Goal: Book appointment/travel/reservation

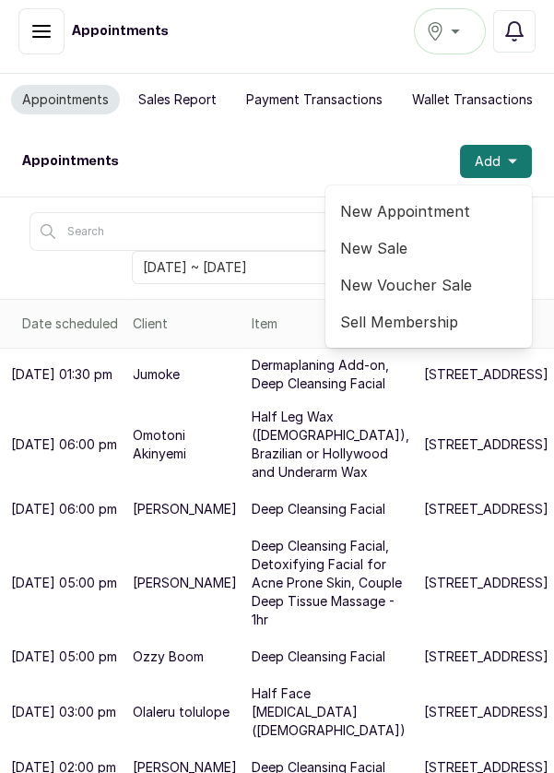
scroll to position [0, 3]
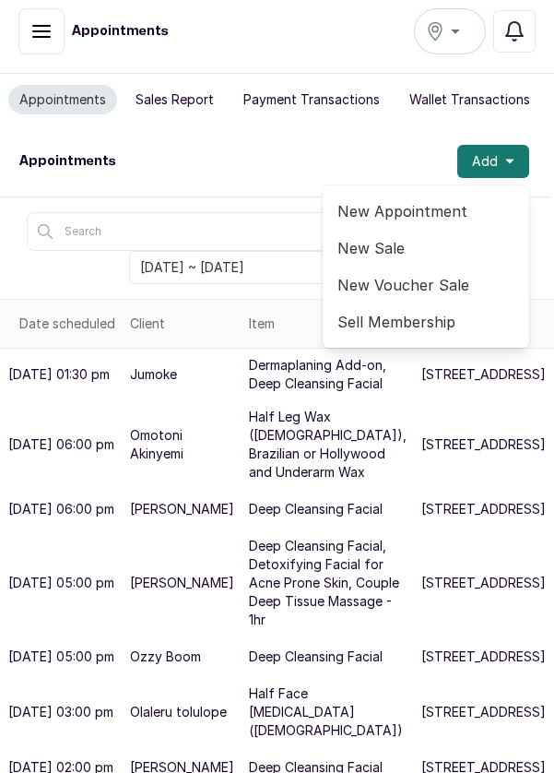
click at [430, 200] on span "New Appointment" at bounding box center [426, 211] width 177 height 22
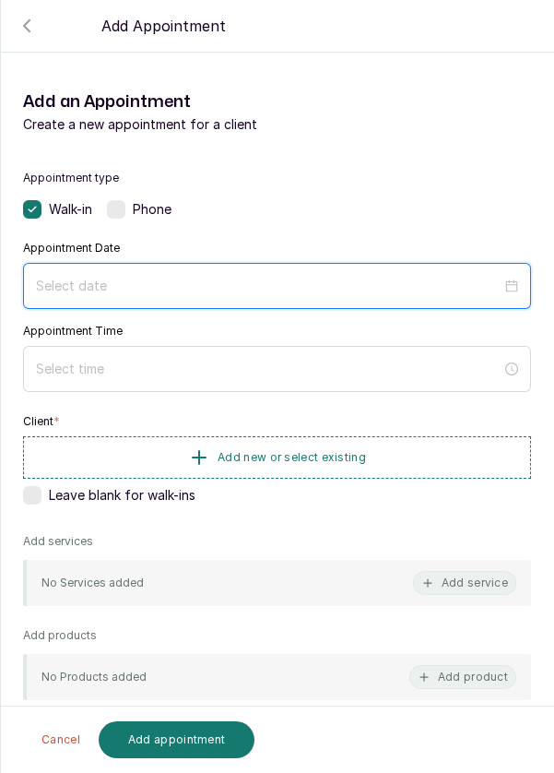
click at [168, 278] on input at bounding box center [269, 286] width 466 height 20
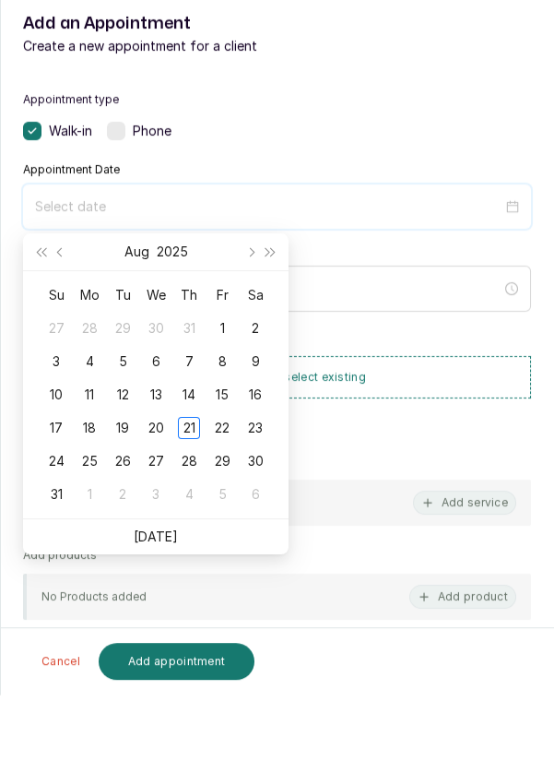
scroll to position [11, 0]
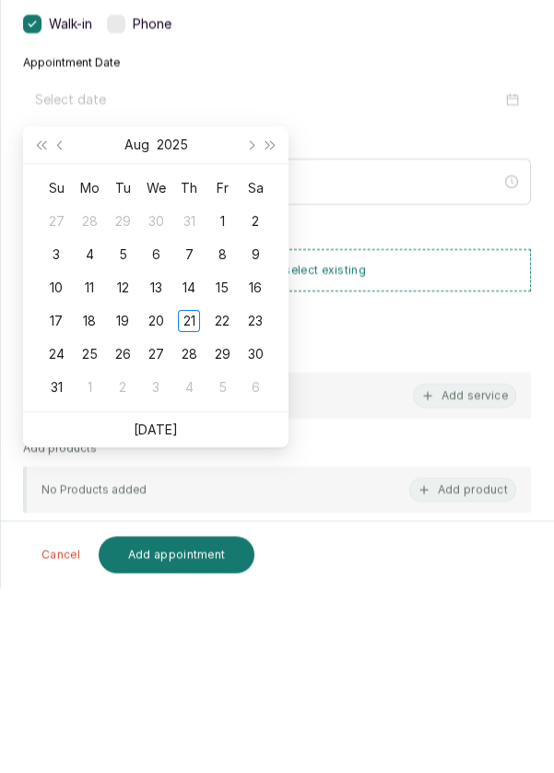
click at [173, 512] on td "21" at bounding box center [188, 506] width 33 height 33
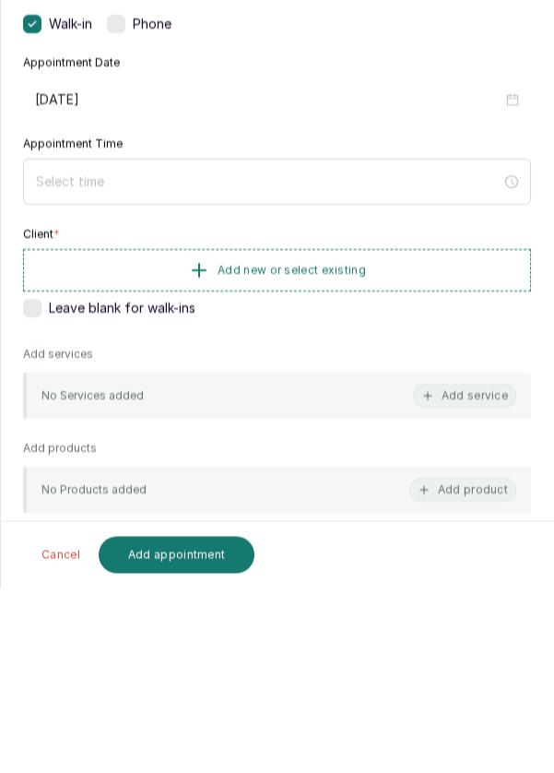
type input "[DATE]"
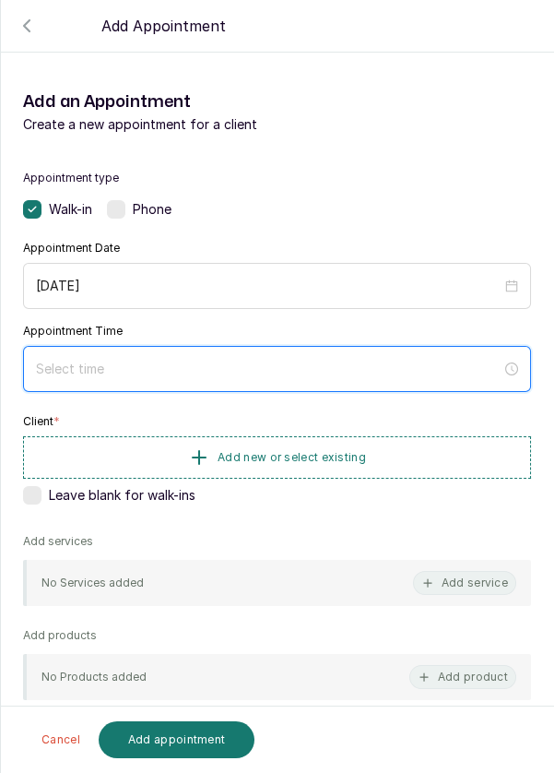
click at [164, 372] on input at bounding box center [269, 369] width 466 height 20
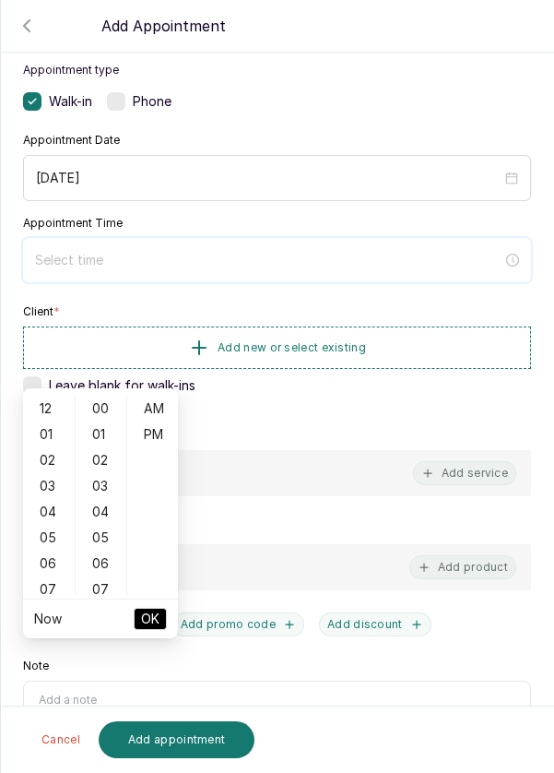
scroll to position [149, 0]
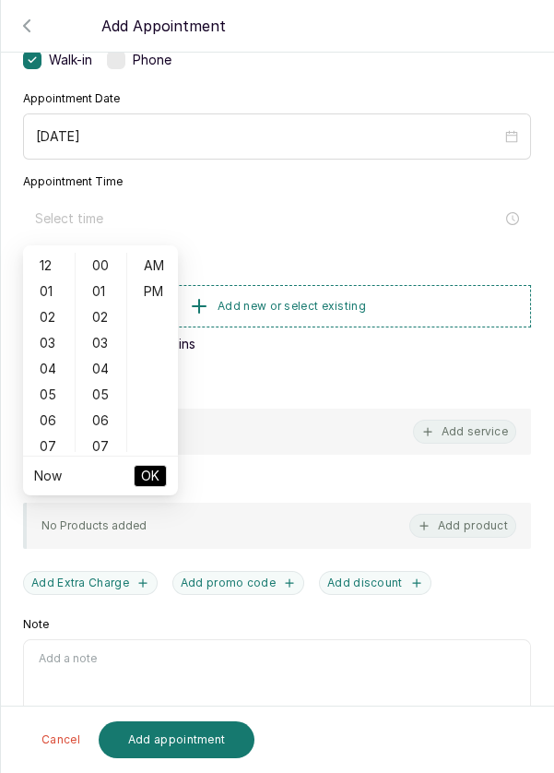
click at [43, 400] on div "05" at bounding box center [49, 395] width 44 height 26
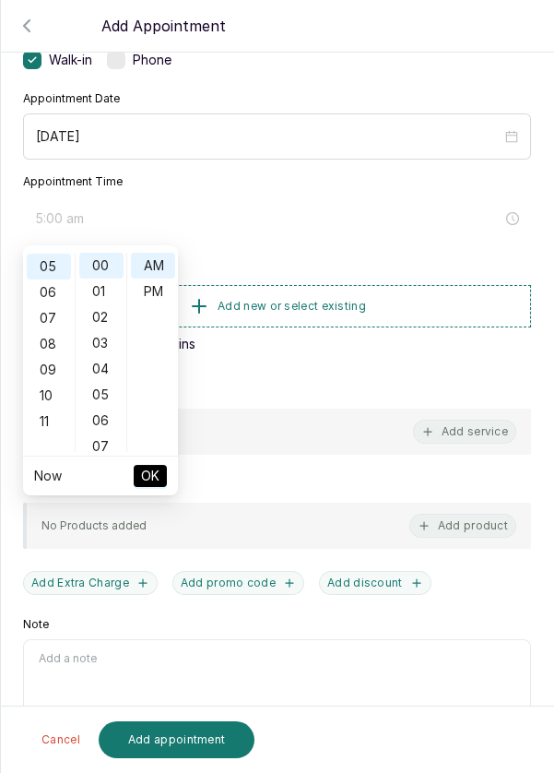
click at [37, 423] on div "11" at bounding box center [49, 422] width 44 height 26
type input "11:00 am"
click at [156, 487] on span "OK" at bounding box center [150, 475] width 18 height 35
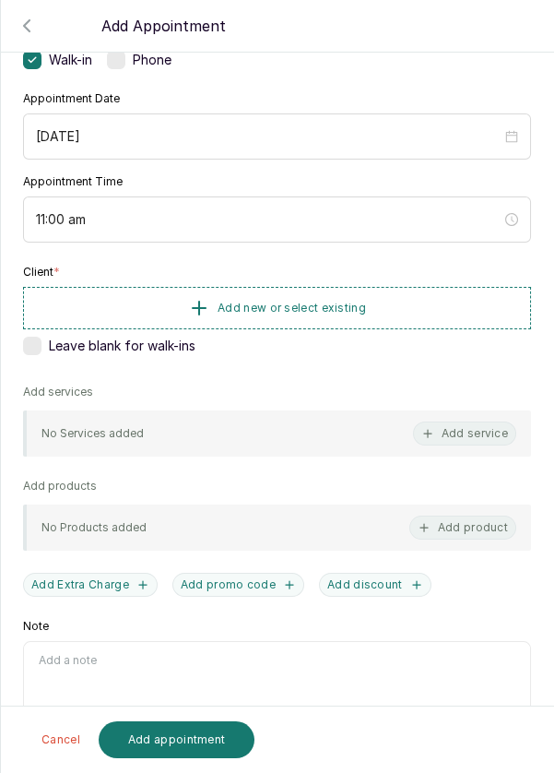
click at [405, 308] on button "Add new or select existing" at bounding box center [277, 308] width 508 height 42
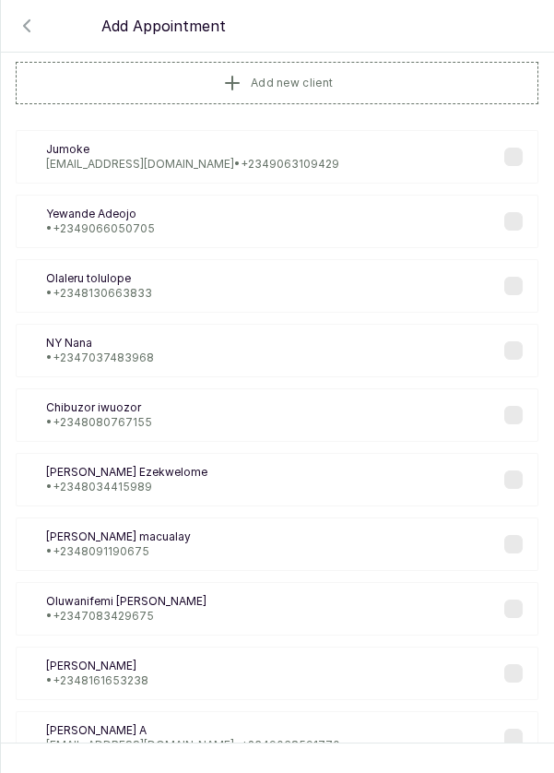
scroll to position [1, 0]
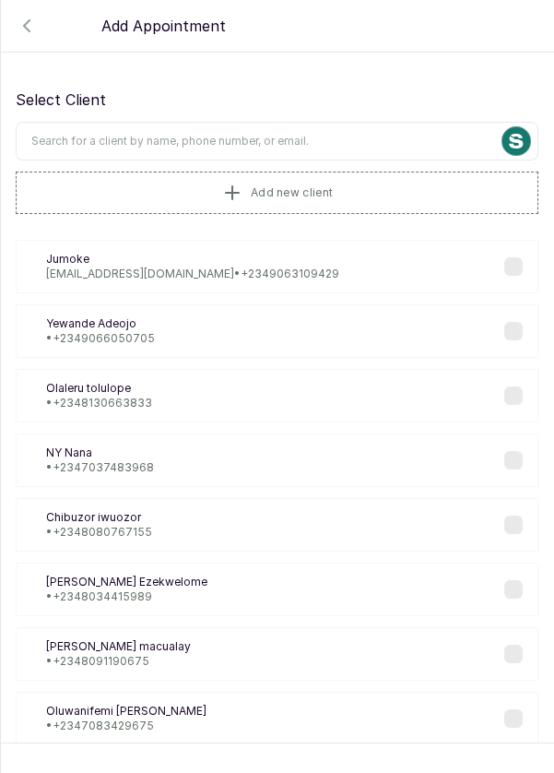
click at [340, 136] on input "text" at bounding box center [277, 141] width 523 height 39
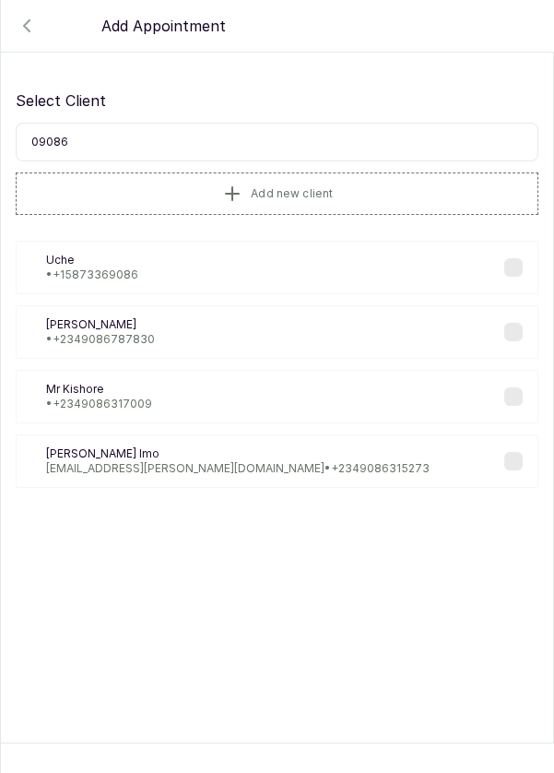
scroll to position [0, 0]
type input "0908678"
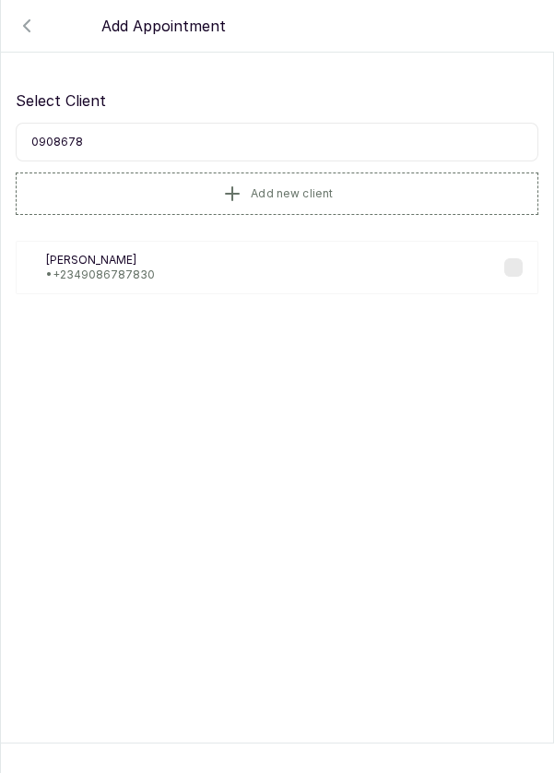
click at [155, 272] on div "De [PERSON_NAME] • [PHONE_NUMBER]" at bounding box center [277, 267] width 523 height 53
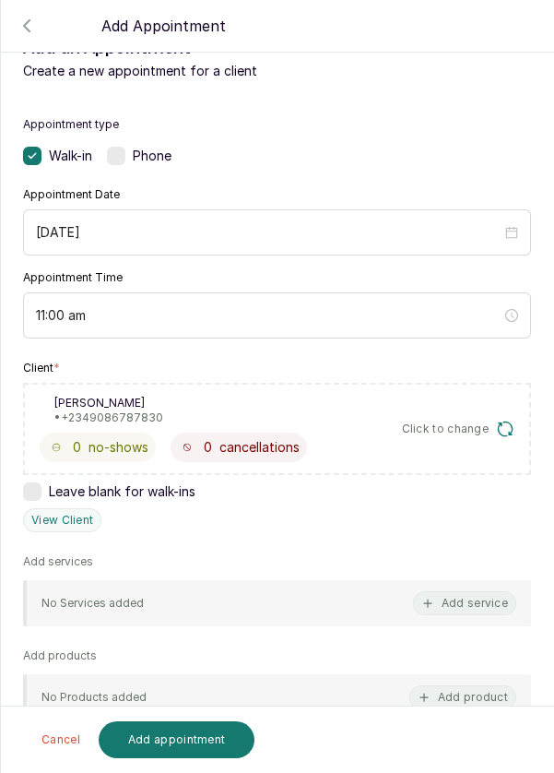
scroll to position [97, 0]
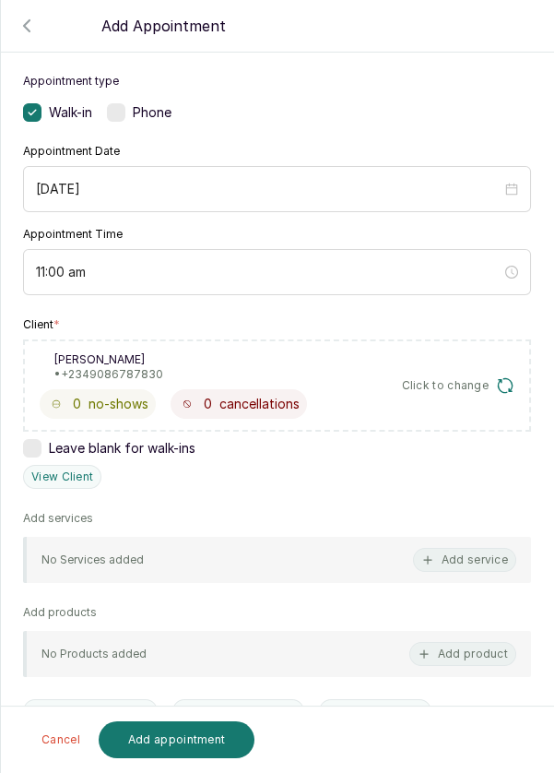
click at [480, 549] on button "Add service" at bounding box center [464, 560] width 103 height 24
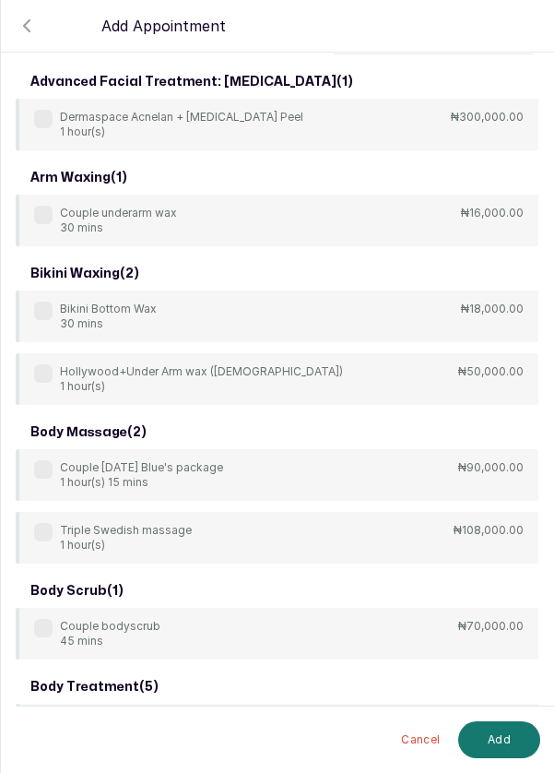
scroll to position [0, 0]
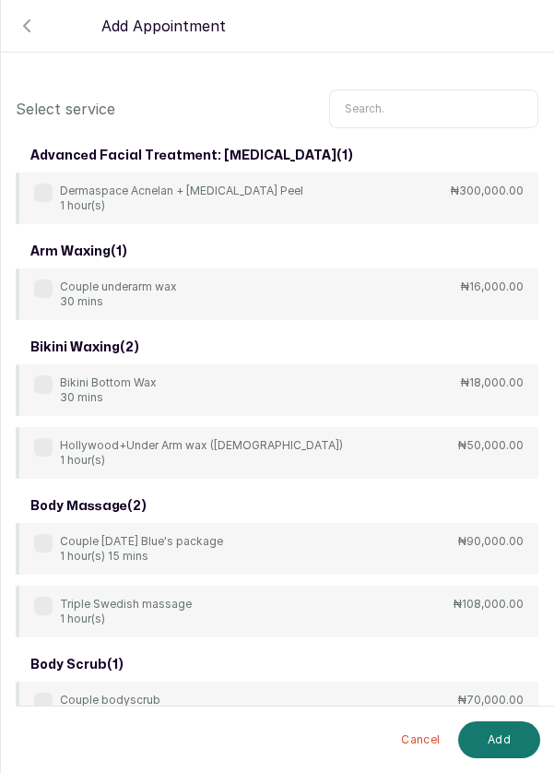
click at [408, 101] on input "text" at bounding box center [433, 108] width 209 height 39
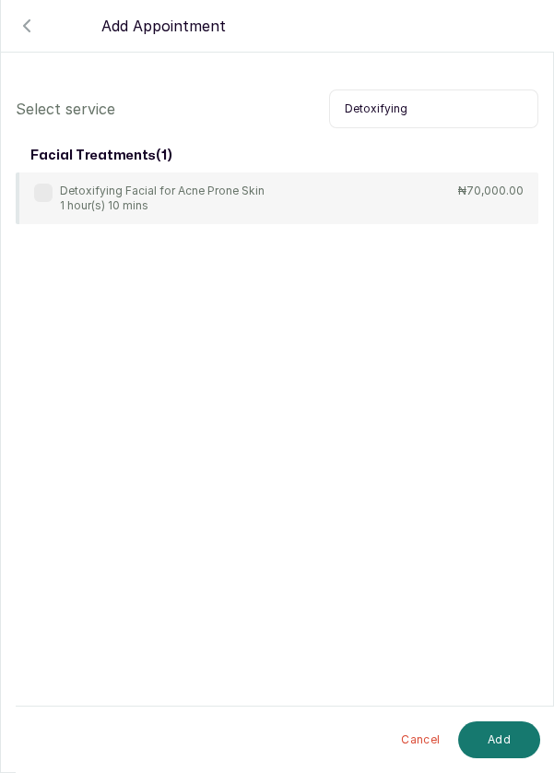
type input "Detoxifying"
click at [30, 200] on div "Detoxifying Facial for Acne Prone Skin 1 hour(s) 10 mins ₦70,000.00" at bounding box center [277, 198] width 523 height 52
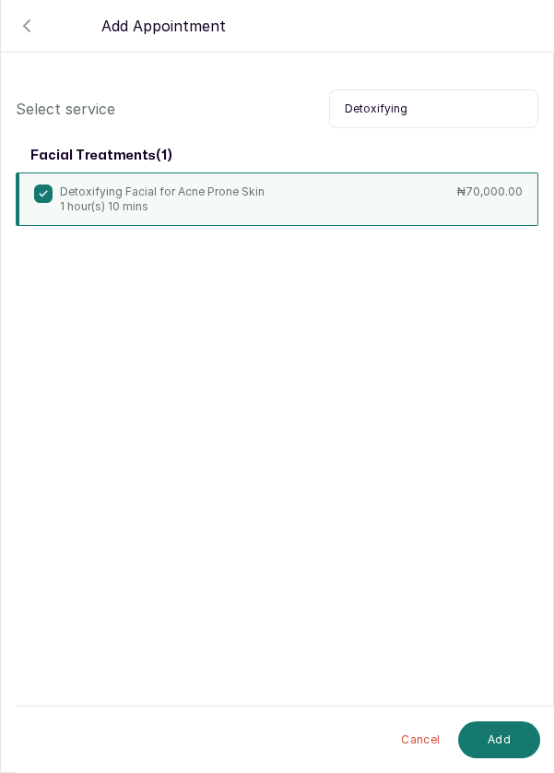
click at [504, 741] on button "Add" at bounding box center [499, 739] width 82 height 37
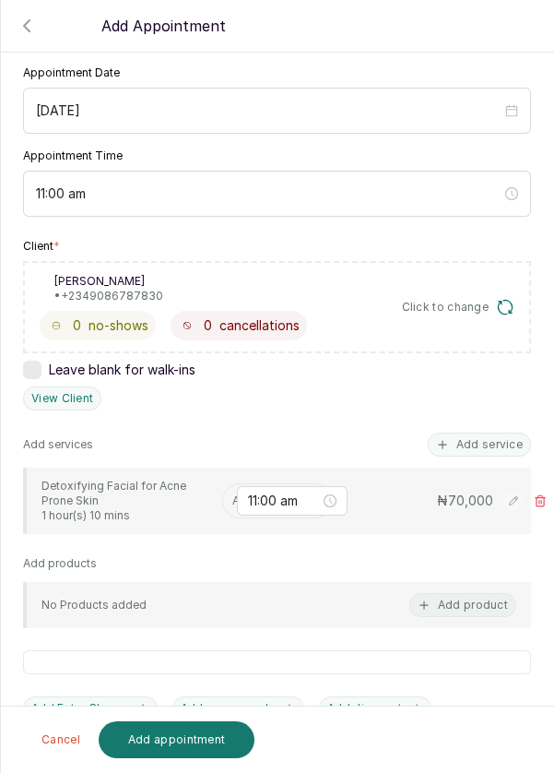
scroll to position [172, 0]
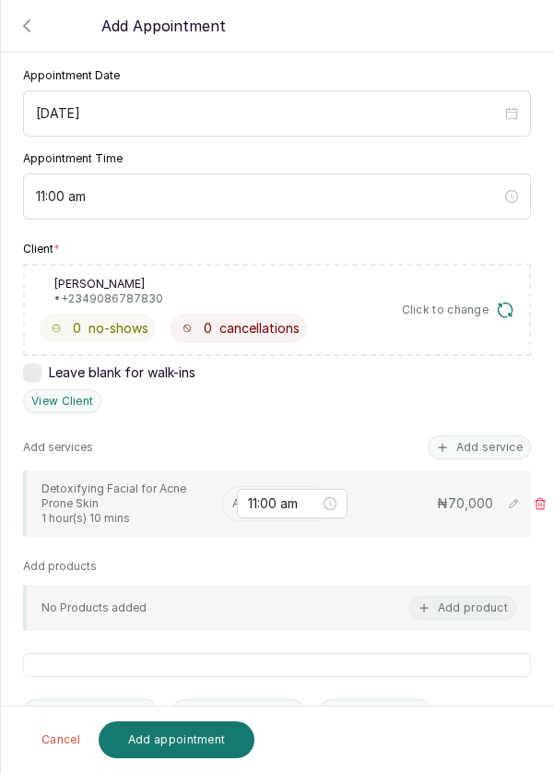
click at [232, 498] on input "text" at bounding box center [233, 503] width 3 height 13
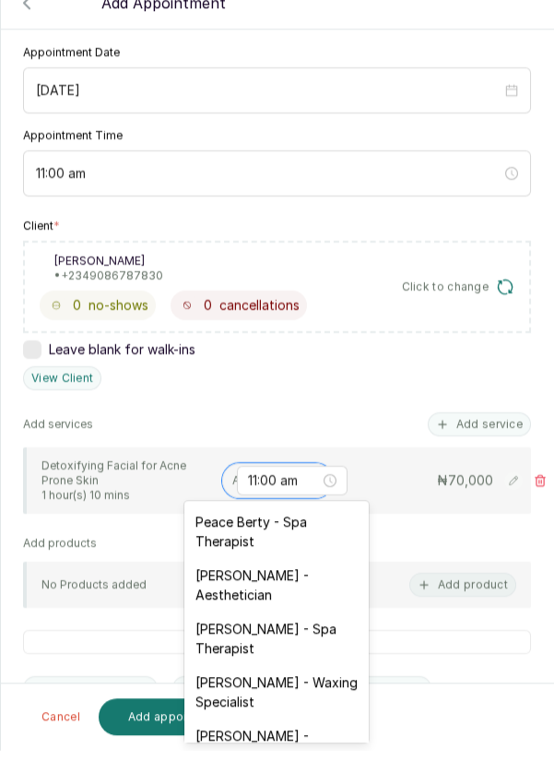
scroll to position [11, 0]
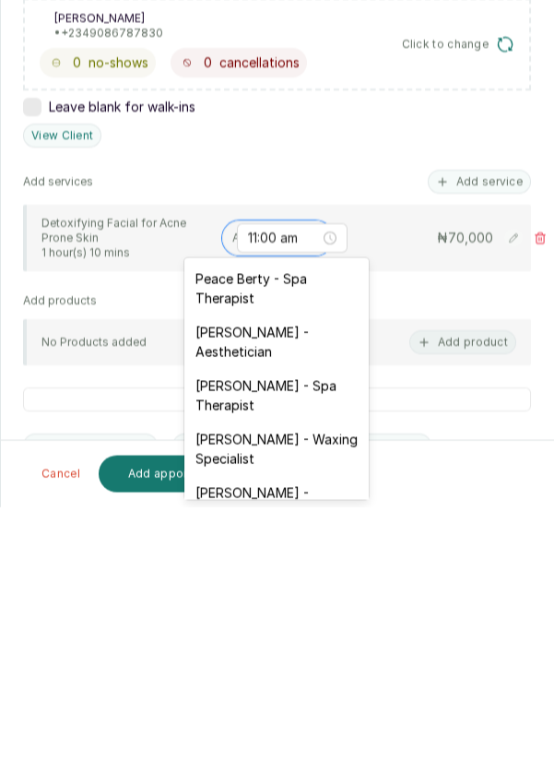
click at [292, 612] on div "[PERSON_NAME] - Aesthetician" at bounding box center [276, 607] width 184 height 53
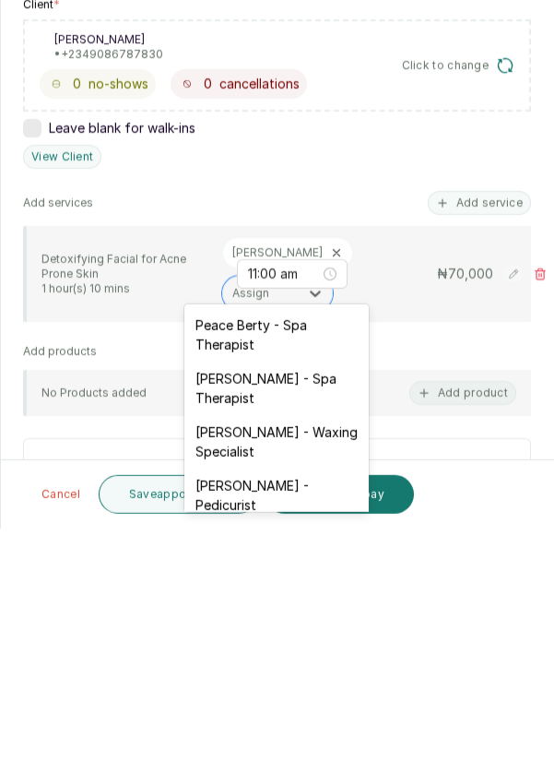
scroll to position [15, 0]
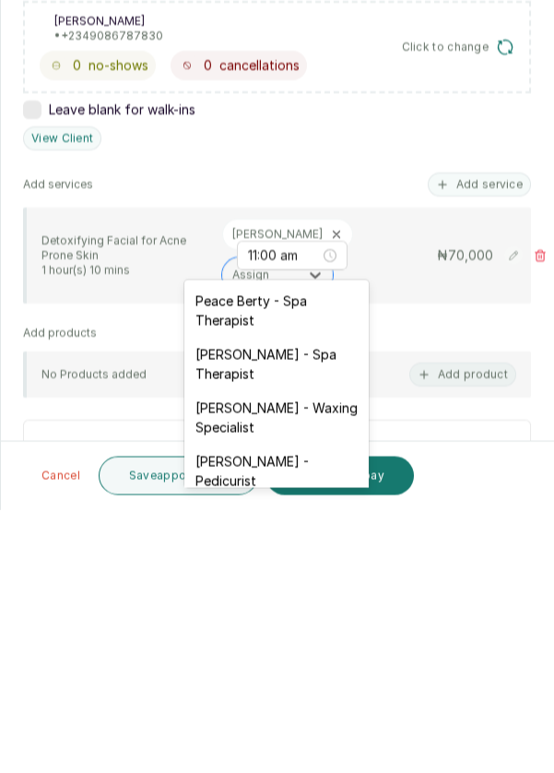
click at [330, 491] on icon at bounding box center [336, 497] width 13 height 13
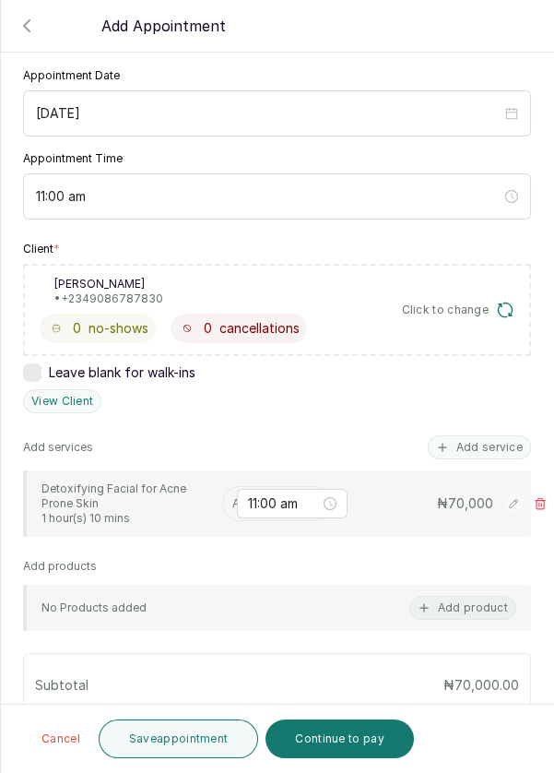
click at [232, 497] on input "text" at bounding box center [233, 503] width 3 height 13
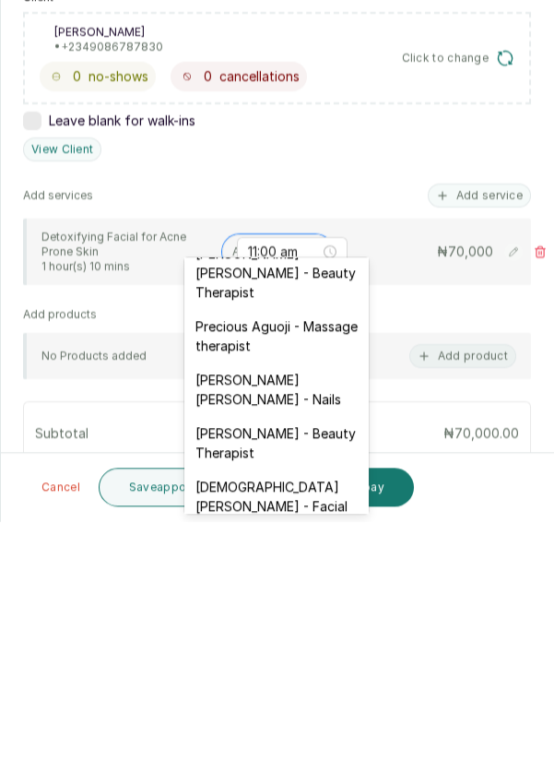
scroll to position [781, 0]
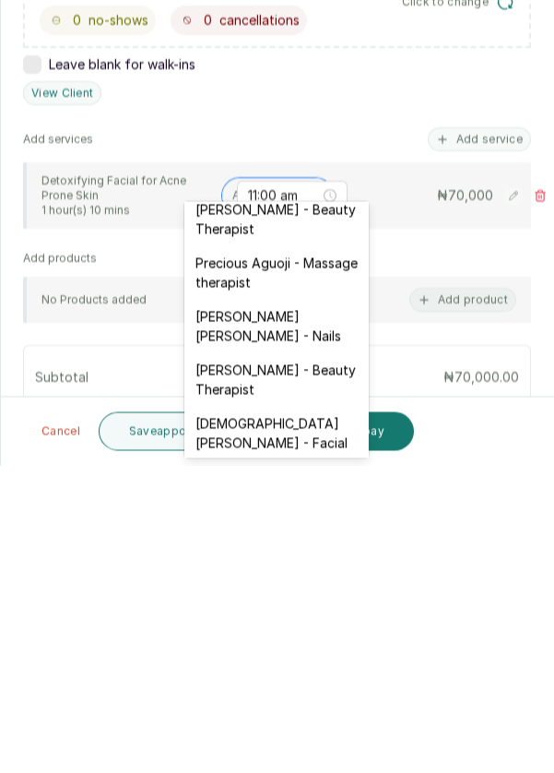
click at [316, 714] on div "[DEMOGRAPHIC_DATA][PERSON_NAME] - Facial" at bounding box center [276, 740] width 184 height 53
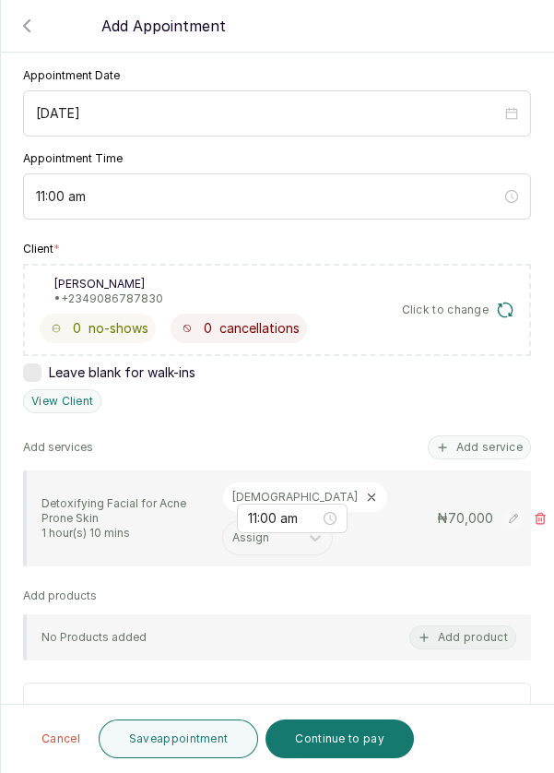
scroll to position [269, 0]
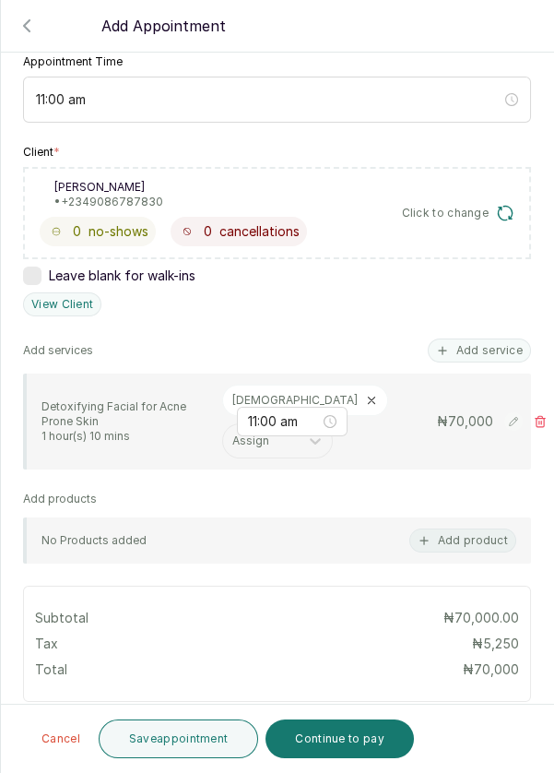
click at [503, 338] on button "Add service" at bounding box center [479, 350] width 103 height 24
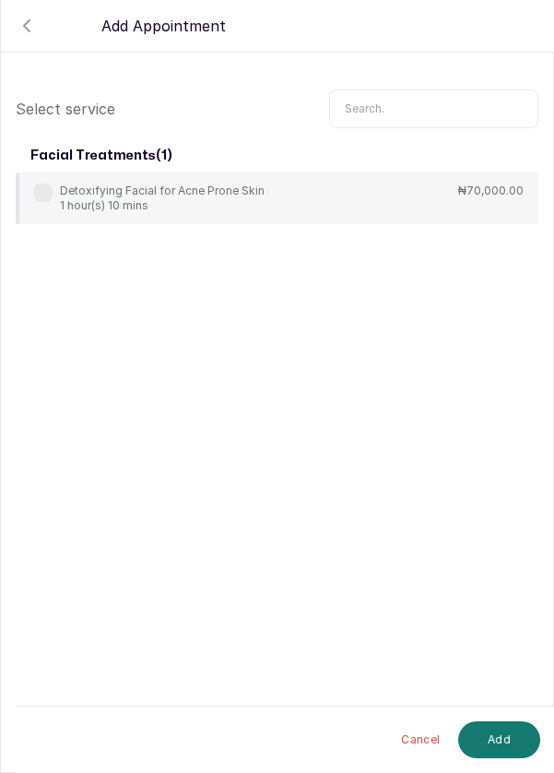
scroll to position [75, 0]
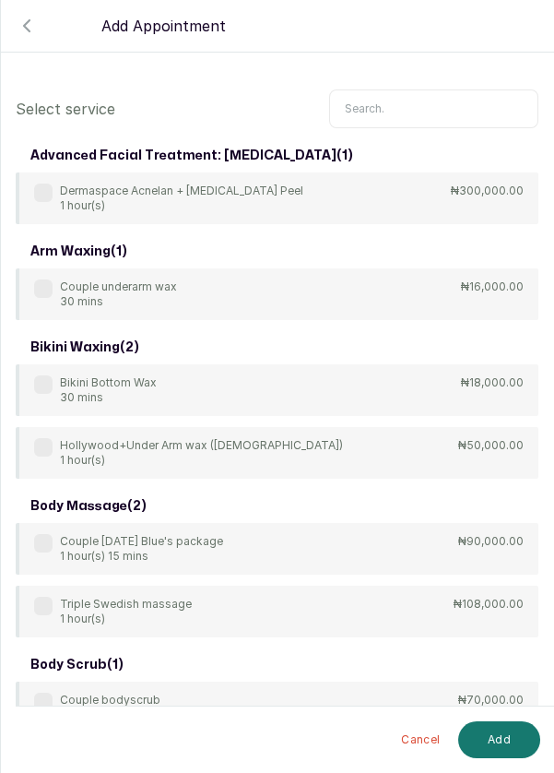
click at [400, 105] on input "text" at bounding box center [433, 108] width 209 height 39
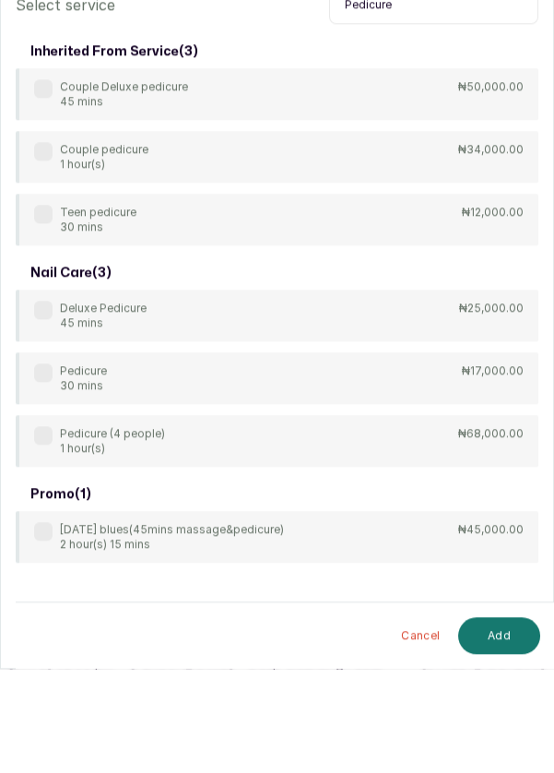
scroll to position [11, 0]
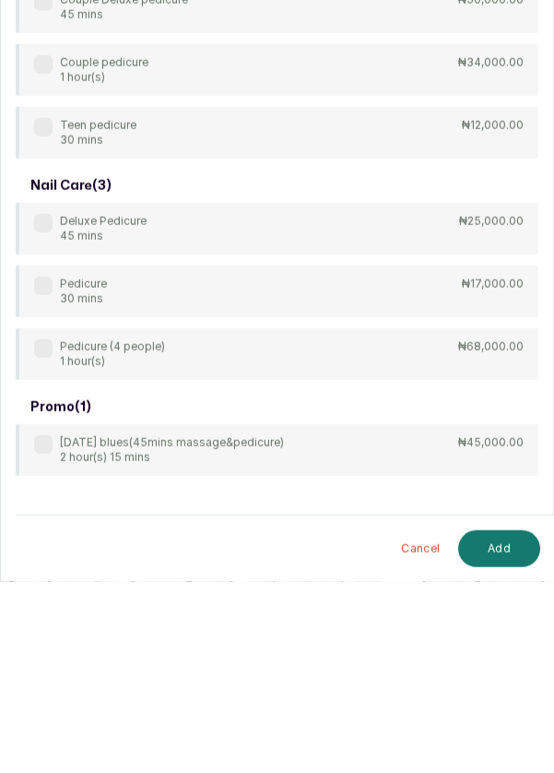
type input "Pedicure"
click at [32, 482] on div "Pedicure 30 mins ₦17,000.00" at bounding box center [277, 483] width 523 height 52
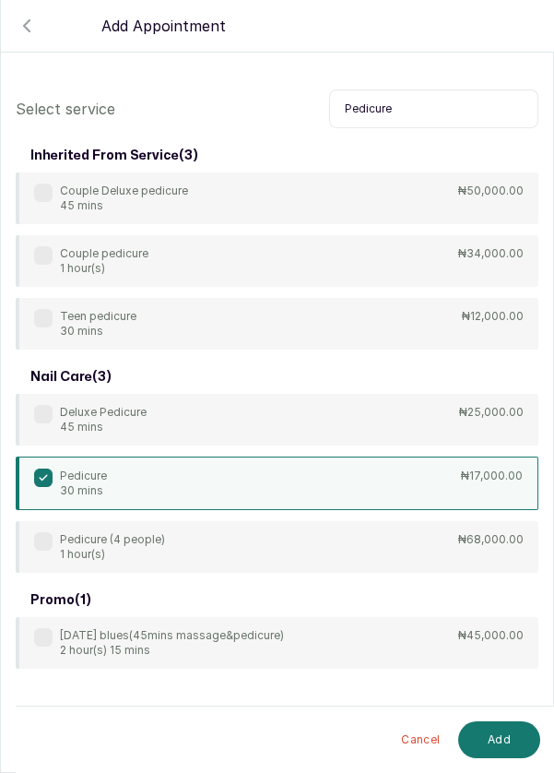
click at [482, 741] on button "Add" at bounding box center [499, 739] width 82 height 37
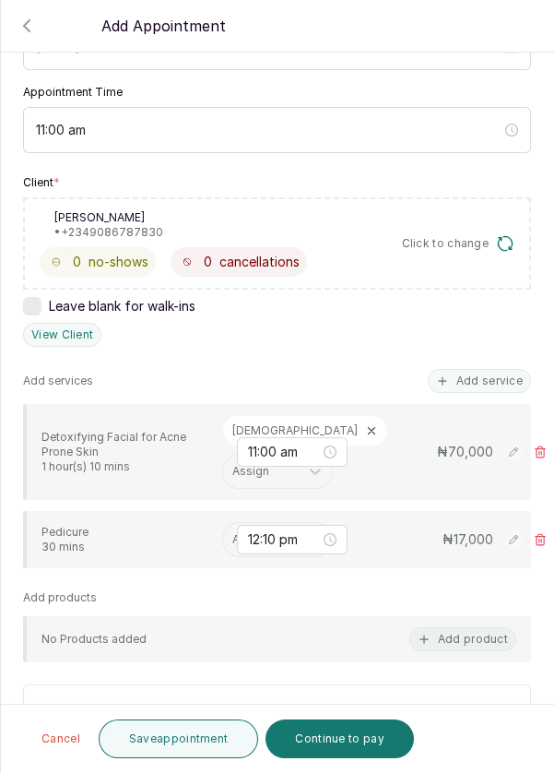
scroll to position [267, 0]
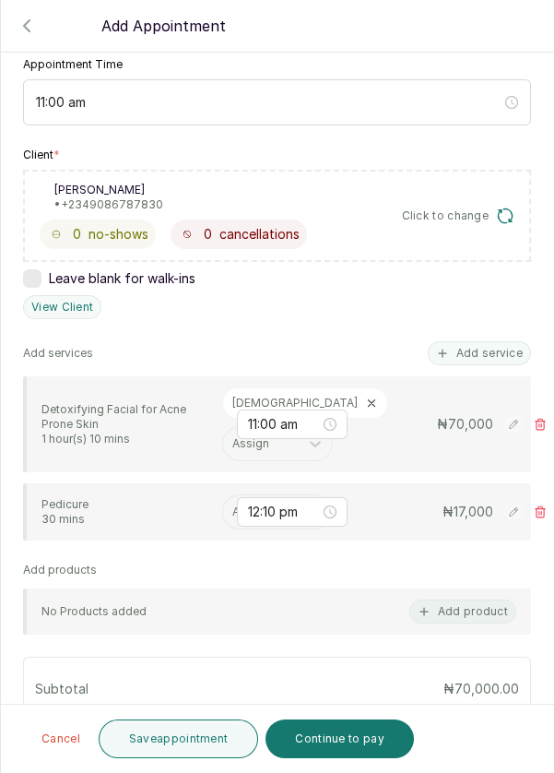
click at [232, 506] on input "text" at bounding box center [233, 511] width 3 height 13
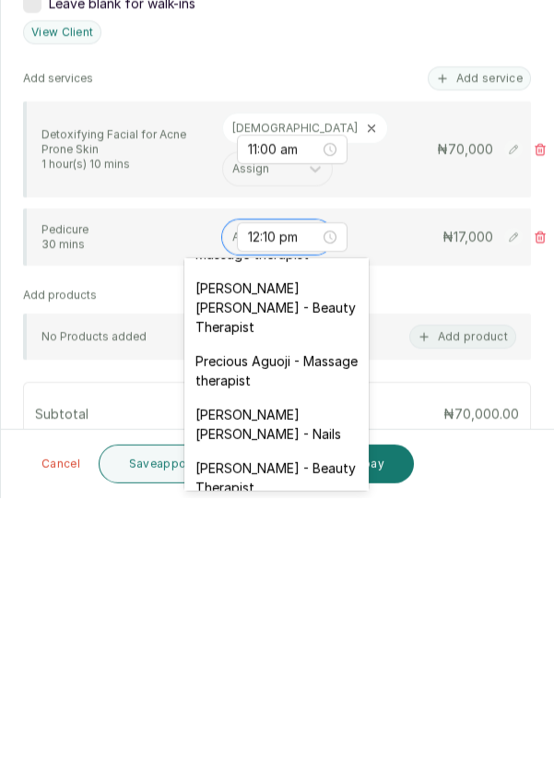
scroll to position [741, 0]
click at [309, 671] on div "[PERSON_NAME] [PERSON_NAME] - Nails" at bounding box center [276, 697] width 184 height 53
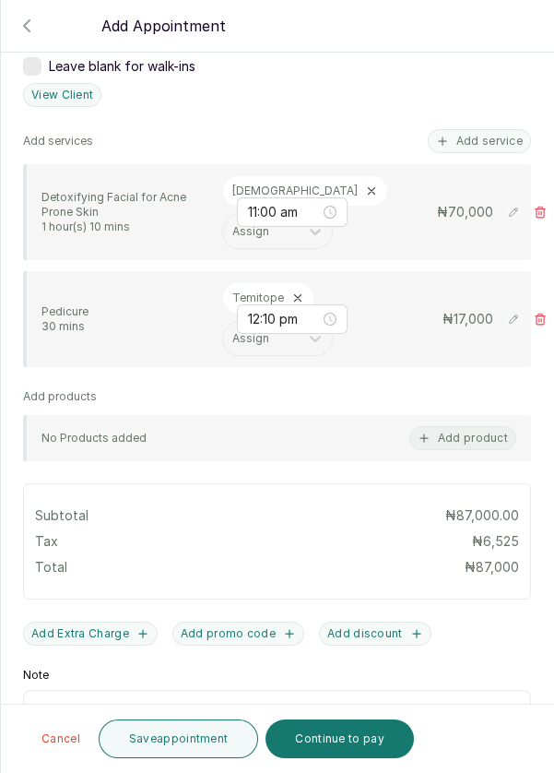
scroll to position [505, 0]
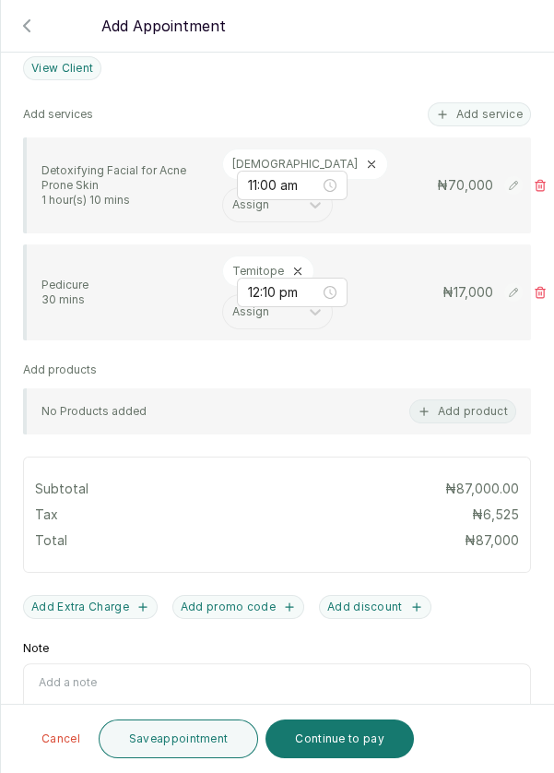
click at [195, 737] on button "Save appointment" at bounding box center [179, 738] width 160 height 39
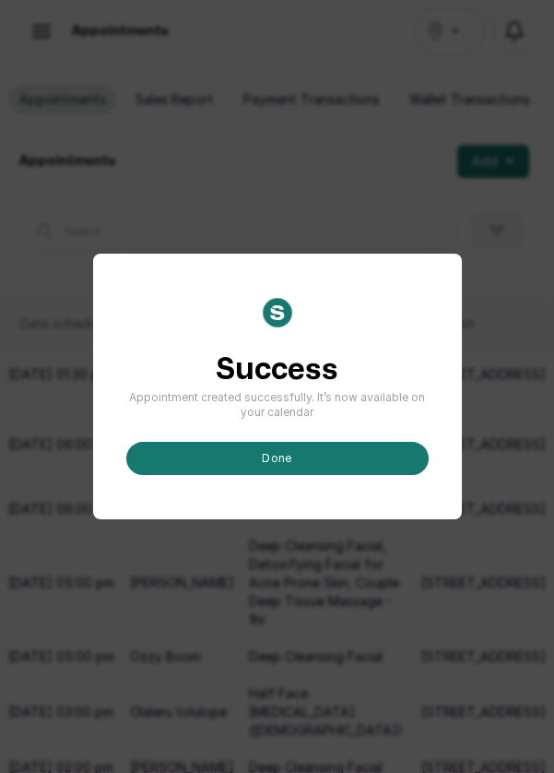
click at [303, 475] on button "done" at bounding box center [277, 458] width 303 height 33
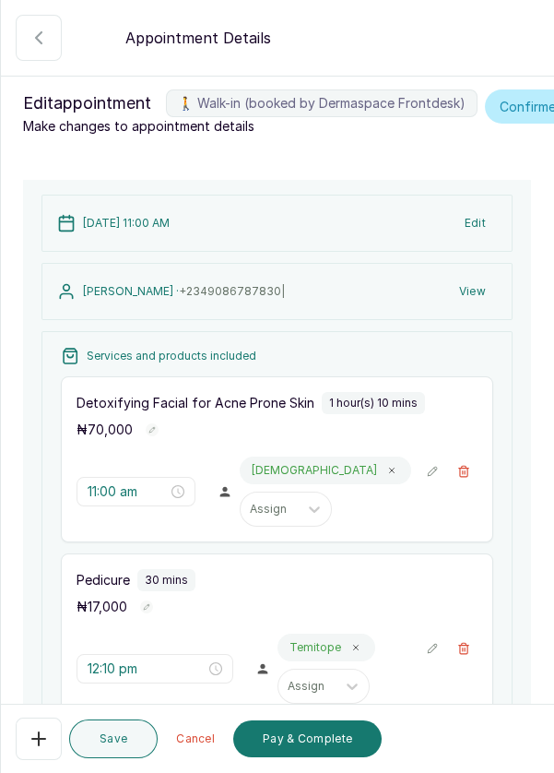
scroll to position [364, 0]
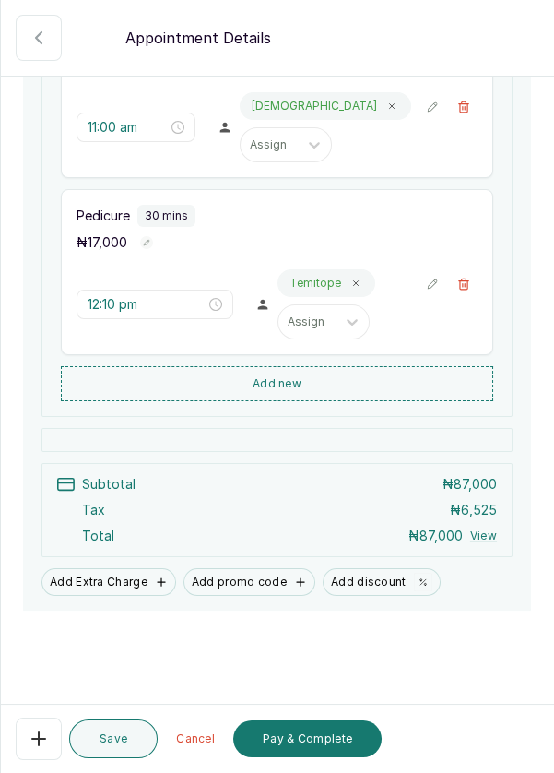
click at [320, 738] on button "Pay & Complete" at bounding box center [307, 738] width 148 height 37
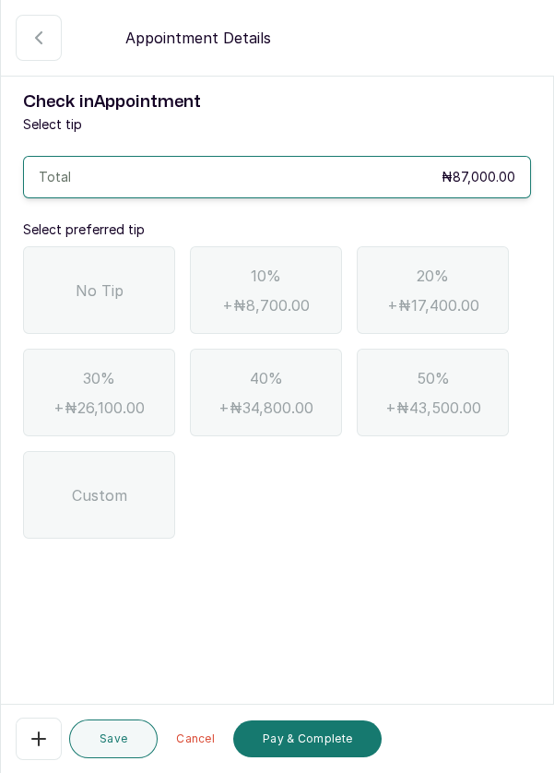
scroll to position [0, 0]
click at [113, 279] on span "No Tip" at bounding box center [100, 290] width 48 height 22
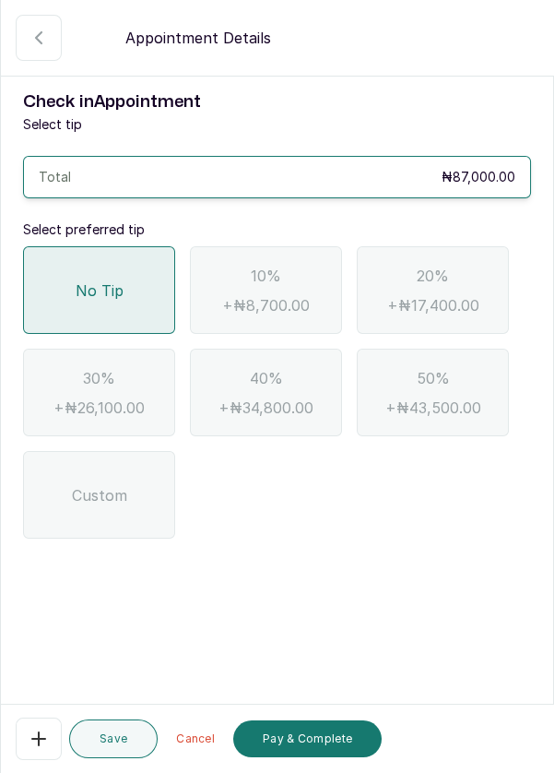
click at [326, 742] on button "Pay & Complete" at bounding box center [307, 738] width 148 height 37
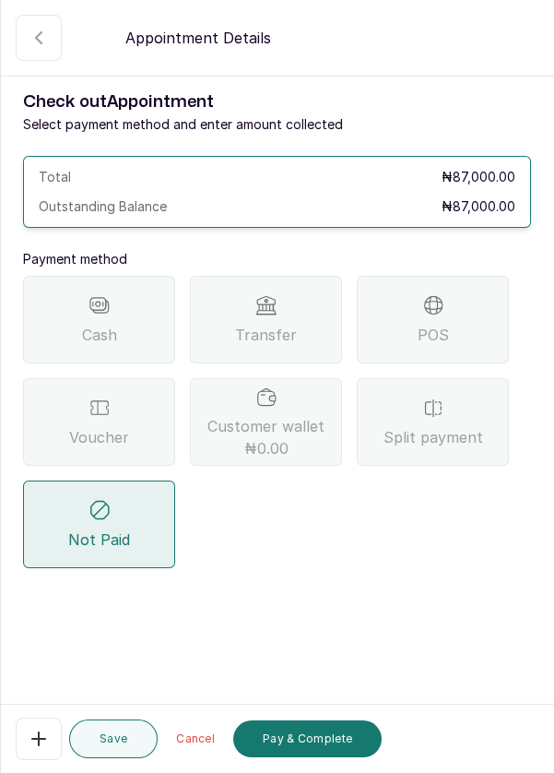
click at [445, 314] on div "POS" at bounding box center [433, 320] width 152 height 88
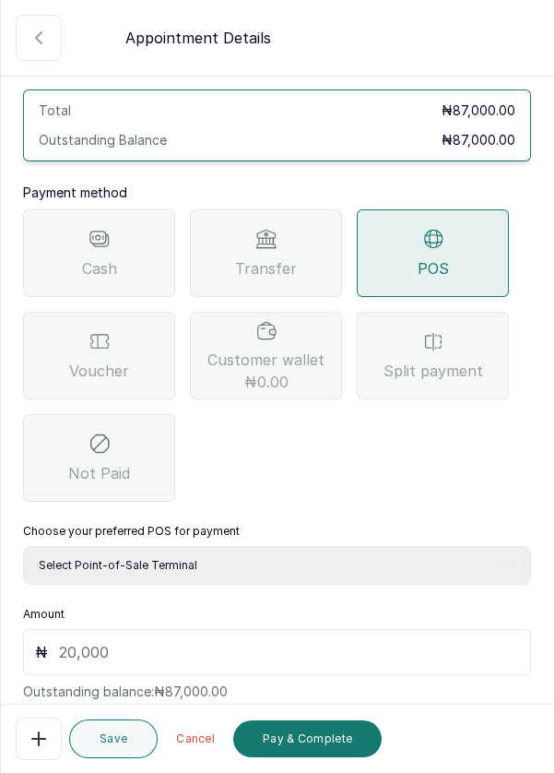
scroll to position [122, 0]
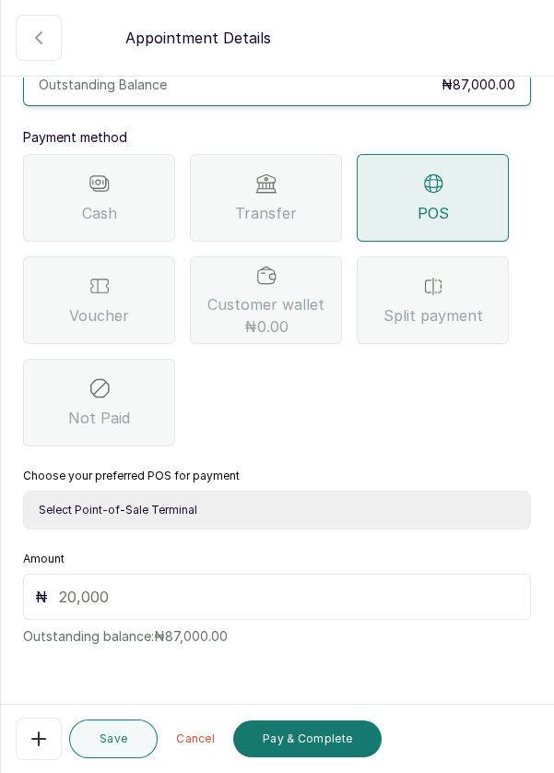
click at [189, 511] on select "Select Point-of-Sale Terminal Pos- Flutterwave Zenith Bank POS - Paga Paga POS …" at bounding box center [277, 510] width 508 height 39
select select "ea021b39-a6bc-4e4d-b5d1-02cb72451b32"
click at [114, 596] on input "text" at bounding box center [289, 597] width 460 height 22
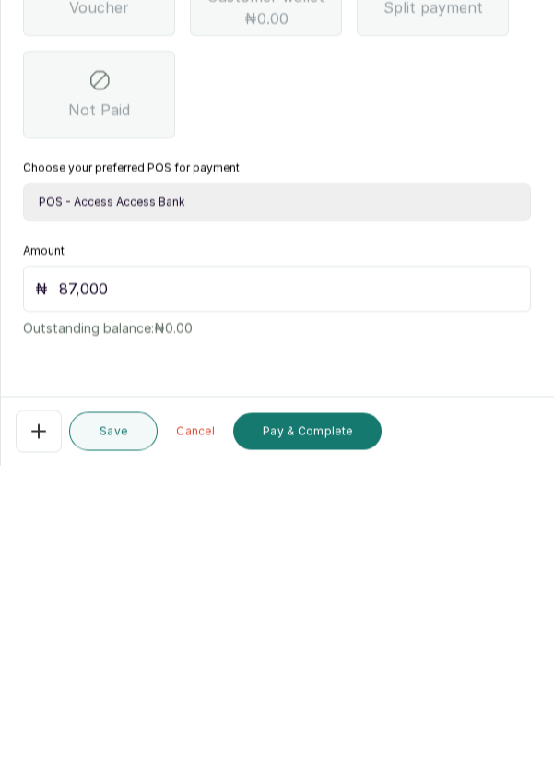
scroll to position [89, 0]
type input "87,000"
click at [328, 736] on button "Pay & Complete" at bounding box center [307, 738] width 148 height 37
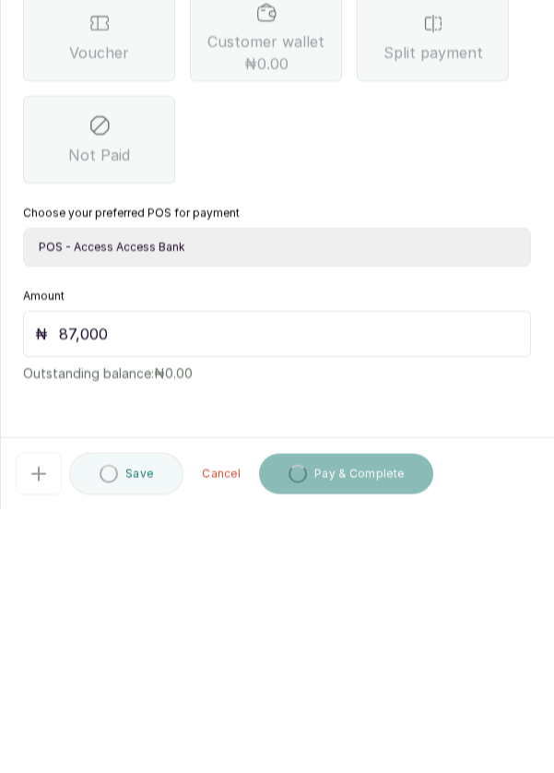
scroll to position [11, 0]
